Goal: Task Accomplishment & Management: Manage account settings

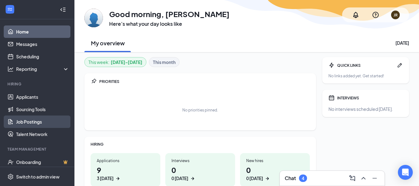
click at [25, 120] on link "Job Postings" at bounding box center [42, 121] width 53 height 12
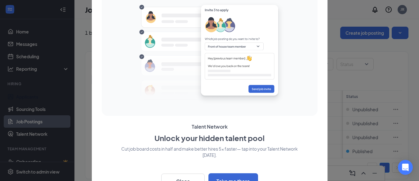
click at [325, 90] on div "Talent Network Unlock your hidden talent pool Cut job board costs in half and m…" at bounding box center [210, 90] width 236 height 217
click at [321, 17] on div "Talent Network Unlock your hidden talent pool Cut job board costs in half and m…" at bounding box center [210, 90] width 236 height 217
click at [274, 16] on img at bounding box center [209, 53] width 157 height 113
click at [175, 176] on button "Close" at bounding box center [182, 182] width 43 height 16
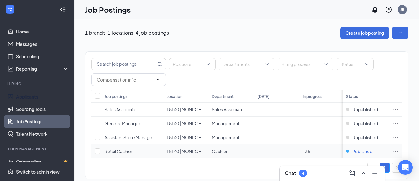
click at [353, 151] on div "Published" at bounding box center [359, 151] width 26 height 6
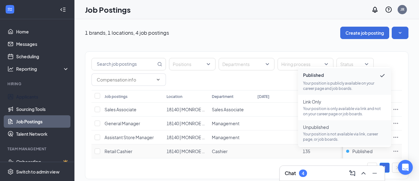
click at [331, 131] on span "Unpublished Your position is not available via link, career page, or job boards." at bounding box center [344, 133] width 83 height 18
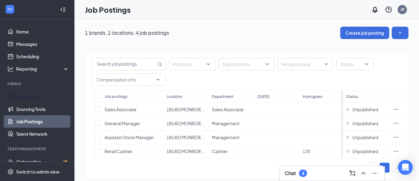
click at [208, 7] on div "Job Postings JR" at bounding box center [246, 9] width 345 height 19
